Goal: Task Accomplishment & Management: Manage account settings

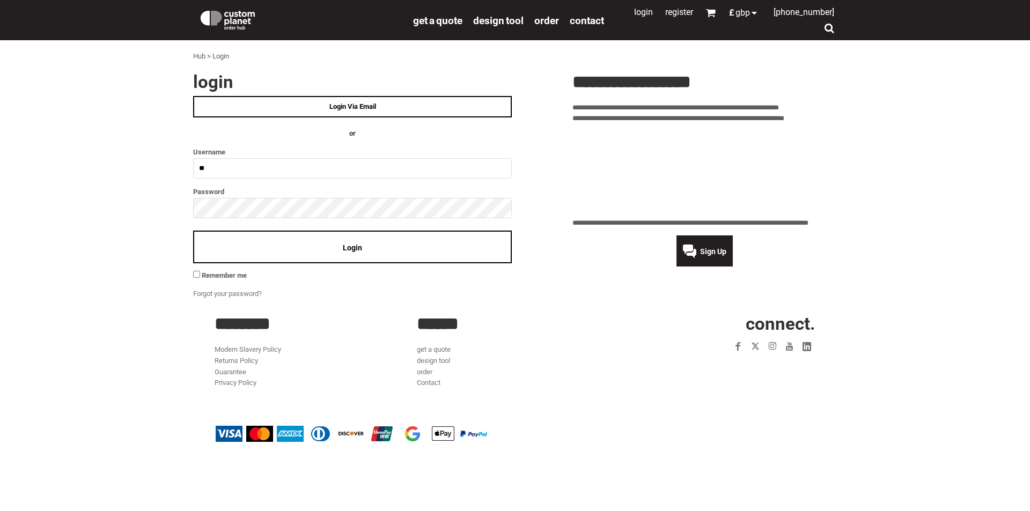
type input "**********"
click input "**" at bounding box center [0, 0] width 0 height 0
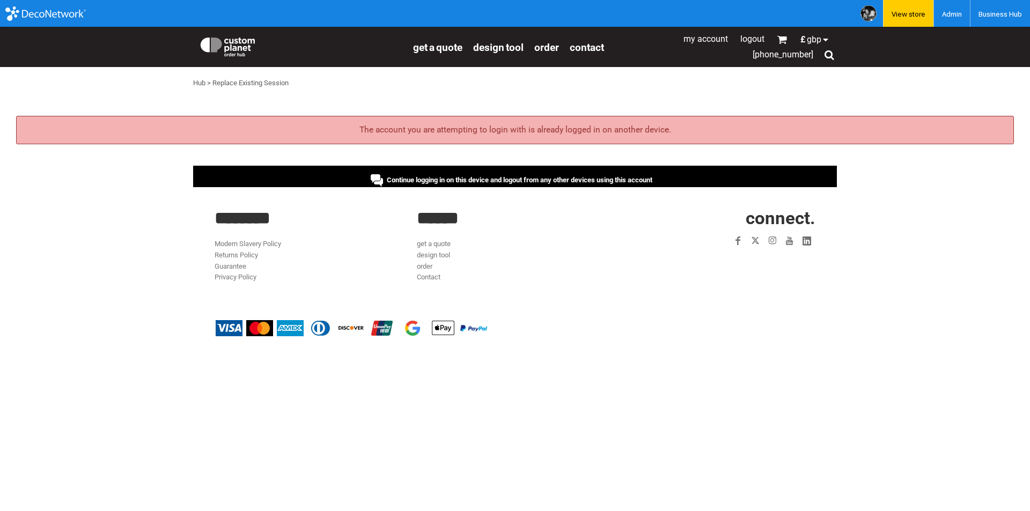
click at [386, 167] on div "Continue logging in on this device and logout from any other devices using this…" at bounding box center [515, 176] width 644 height 21
